Goal: Task Accomplishment & Management: Use online tool/utility

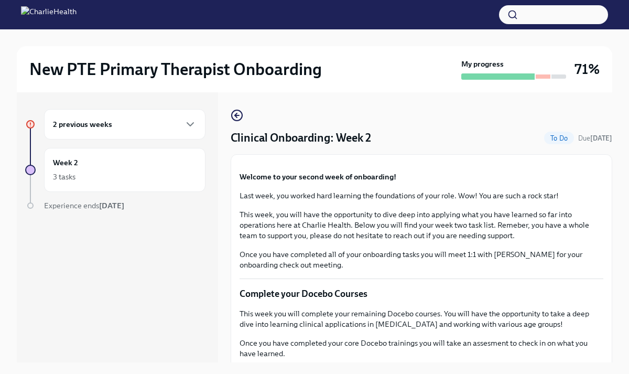
scroll to position [18, 0]
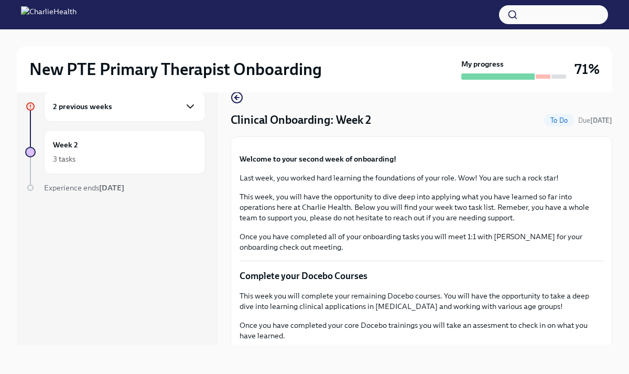
click at [190, 106] on icon "button" at bounding box center [190, 106] width 13 height 13
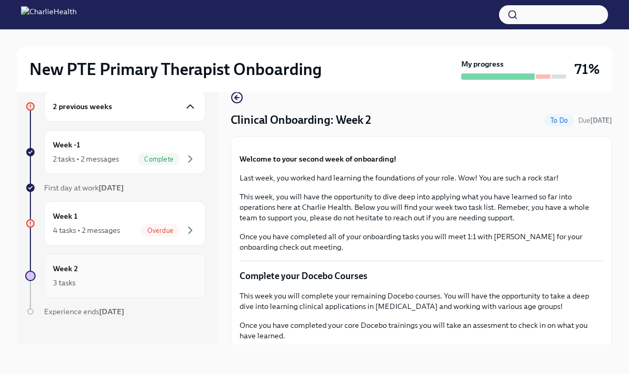
click at [153, 267] on div "Week 2 3 tasks" at bounding box center [125, 276] width 144 height 26
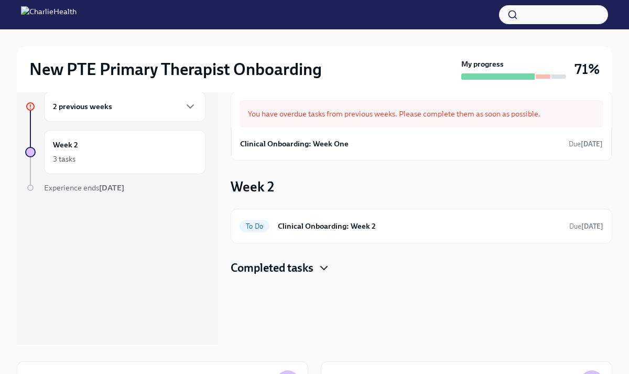
click at [327, 267] on icon "button" at bounding box center [324, 267] width 6 height 3
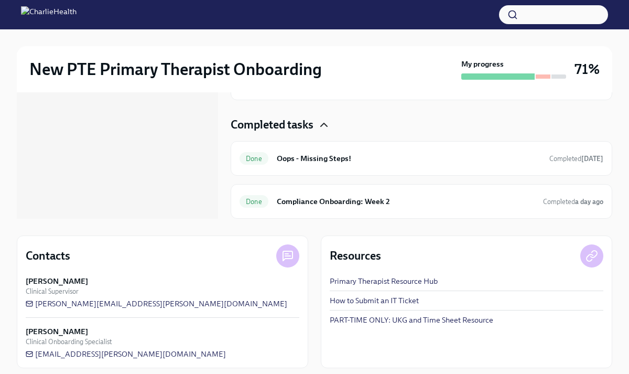
scroll to position [150, 0]
